Goal: Task Accomplishment & Management: Manage account settings

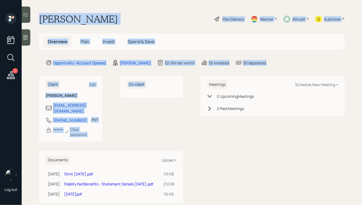
drag, startPoint x: 38, startPoint y: 13, endPoint x: 180, endPoint y: 140, distance: 191.0
click at [180, 140] on main "[PERSON_NAME] Plan Delivery Warmer Altruist Kustomer Overview Plan Invest Spend…" at bounding box center [192, 102] width 340 height 205
click at [180, 140] on div "Client Edit [PERSON_NAME] [EMAIL_ADDRESS][DOMAIN_NAME] [PHONE_NUMBER] PST Curre…" at bounding box center [111, 139] width 144 height 127
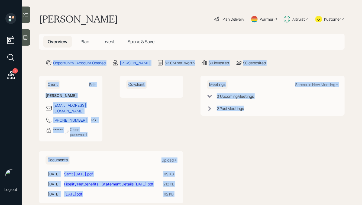
drag, startPoint x: 228, startPoint y: 143, endPoint x: 112, endPoint y: 29, distance: 163.1
click at [112, 29] on main "[PERSON_NAME] Plan Delivery Warmer Altruist Kustomer Overview Plan Invest Spend…" at bounding box center [192, 102] width 340 height 205
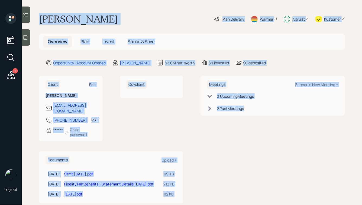
drag, startPoint x: 39, startPoint y: 13, endPoint x: 246, endPoint y: 172, distance: 260.6
click at [246, 172] on main "[PERSON_NAME] Plan Delivery Warmer Altruist Kustomer Overview Plan Invest Spend…" at bounding box center [192, 102] width 340 height 205
click at [246, 172] on div "Meetings Schedule New Meeting + 0 Upcoming Meeting s 2 Past Meeting s" at bounding box center [273, 139] width 144 height 127
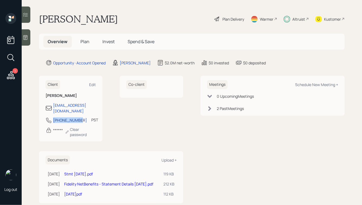
drag, startPoint x: 80, startPoint y: 114, endPoint x: 54, endPoint y: 114, distance: 25.7
click at [54, 117] on div "408-757-3309 PST Currently 1:00 PM" at bounding box center [71, 122] width 50 height 10
copy div "[PHONE_NUMBER]"
click at [318, 85] on div "Schedule New Meeting +" at bounding box center [316, 84] width 43 height 5
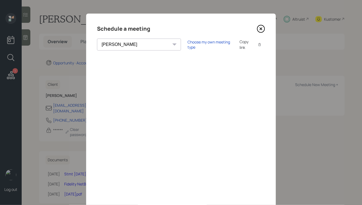
click at [125, 45] on select "Theresa Spinello Matthew Burke Aleksandra Szegda Eitan Bar-David Ian Yamey Trev…" at bounding box center [139, 44] width 84 height 12
select select "ade3b313-576a-42c5-b346-1eb294908ae6"
click at [97, 38] on select "Theresa Spinello Matthew Burke Aleksandra Szegda Eitan Bar-David Ian Yamey Trev…" at bounding box center [139, 44] width 84 height 12
click at [188, 44] on div "Choose my own meeting type" at bounding box center [211, 44] width 46 height 10
